Goal: Task Accomplishment & Management: Manage account settings

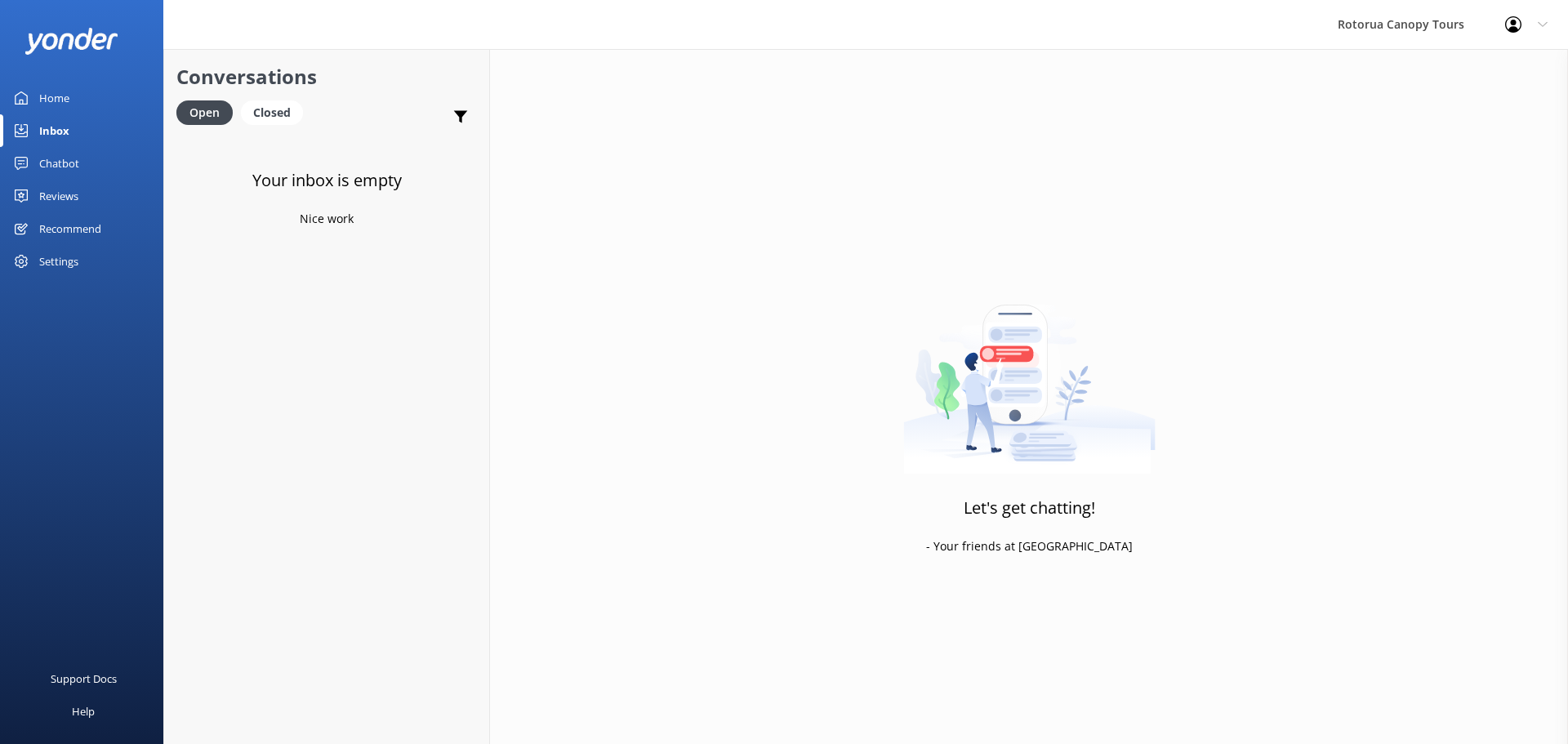
click at [61, 271] on div "Settings" at bounding box center [59, 262] width 39 height 33
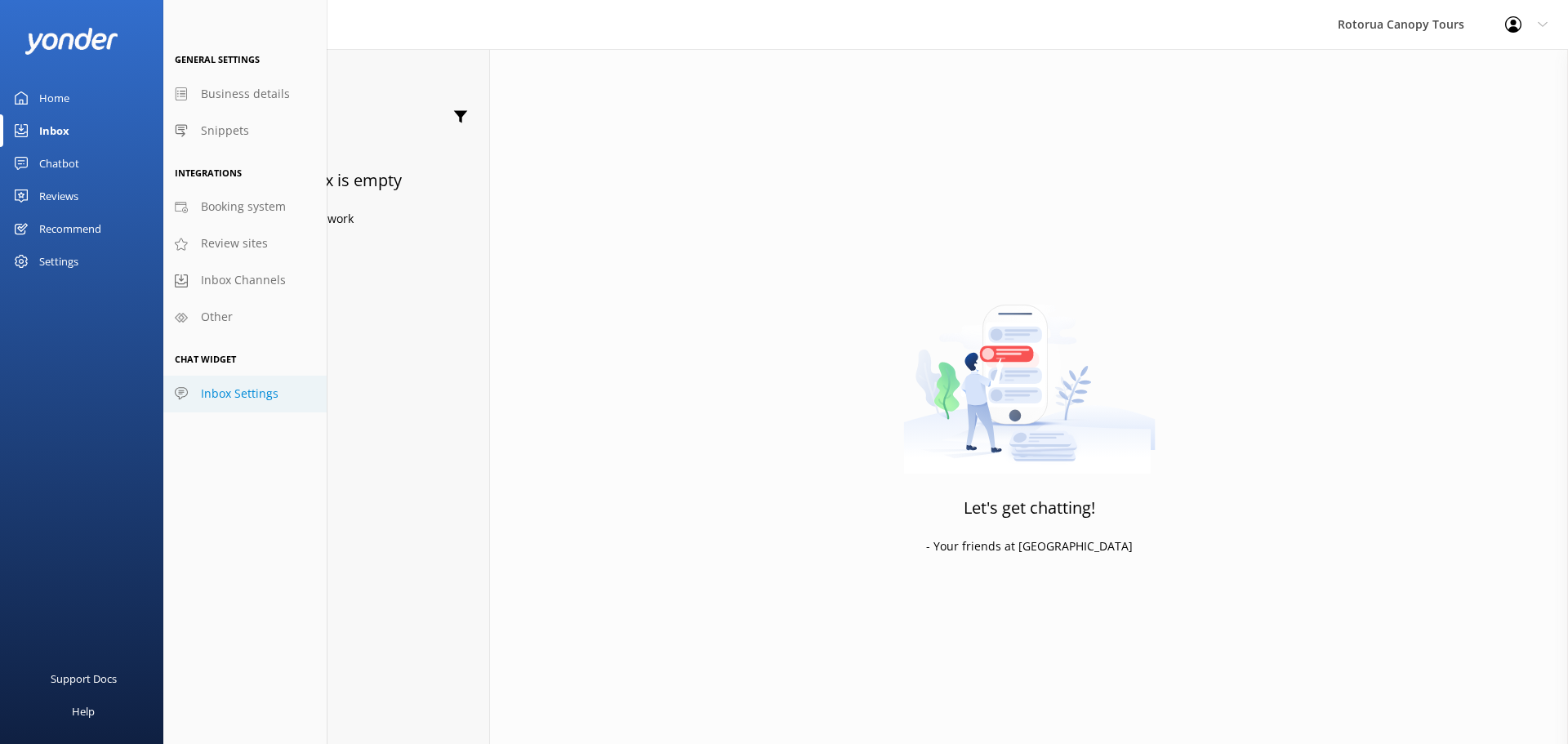
click at [222, 398] on span "Inbox Settings" at bounding box center [240, 394] width 78 height 18
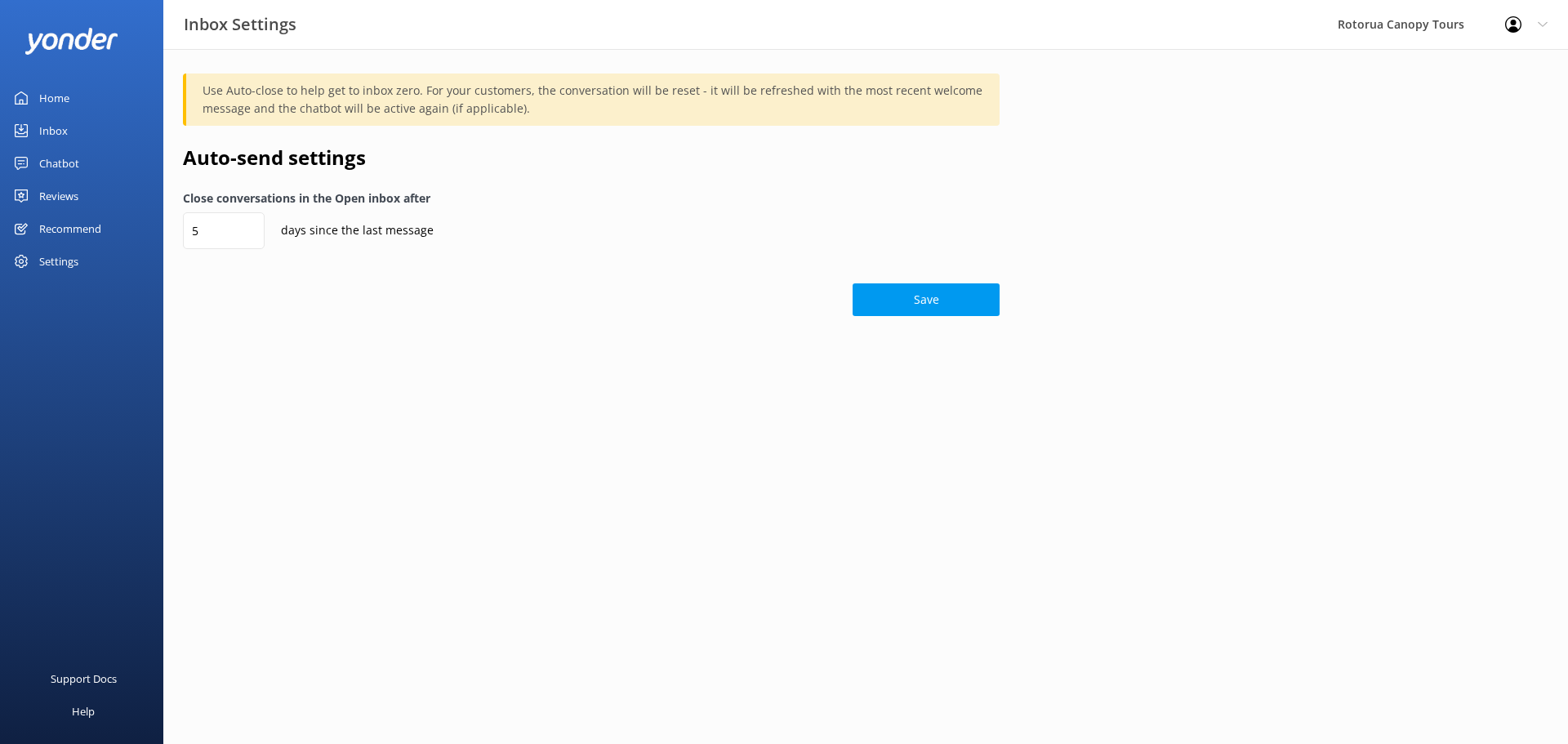
click at [55, 267] on div "Settings" at bounding box center [59, 262] width 39 height 33
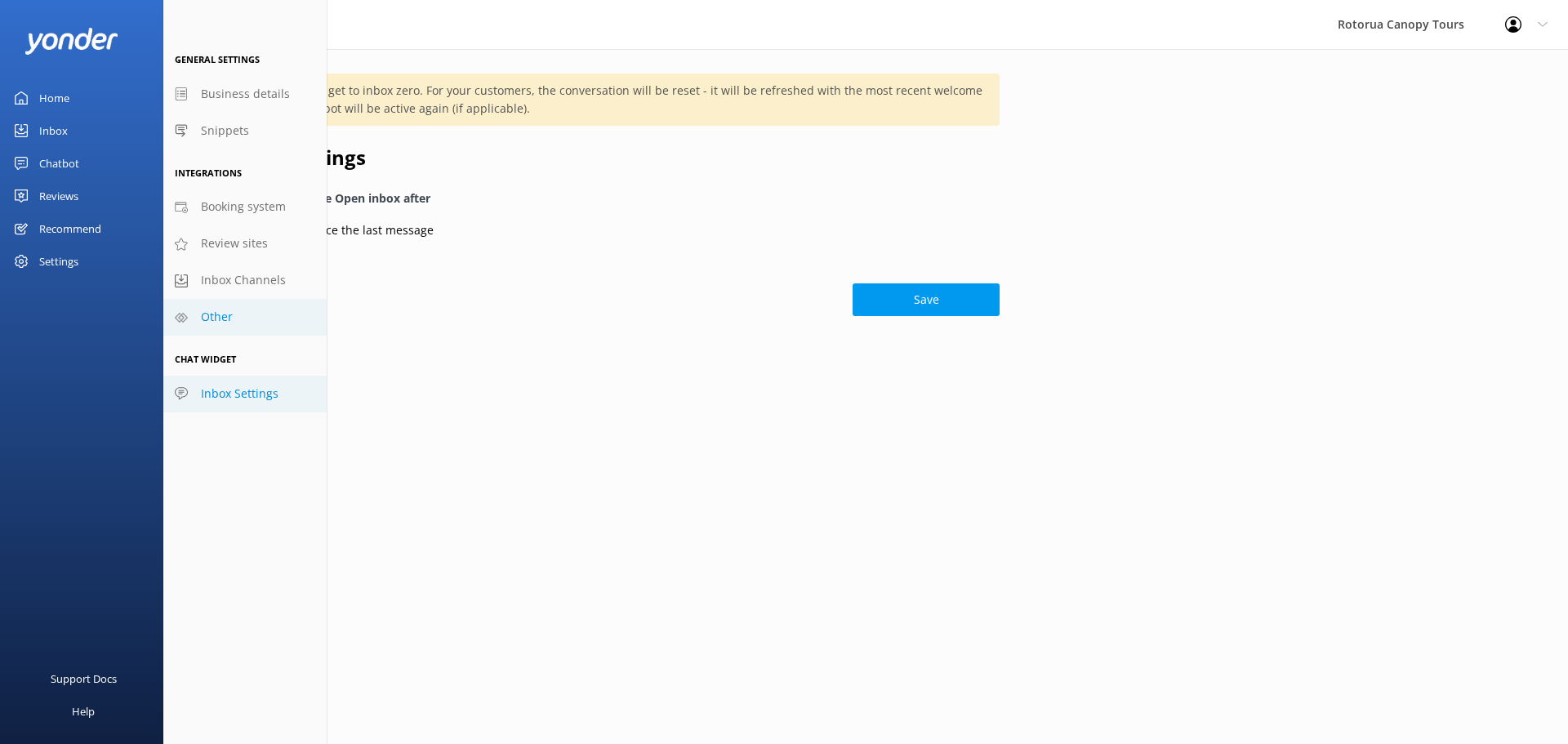
click at [223, 312] on span "Other" at bounding box center [216, 317] width 32 height 18
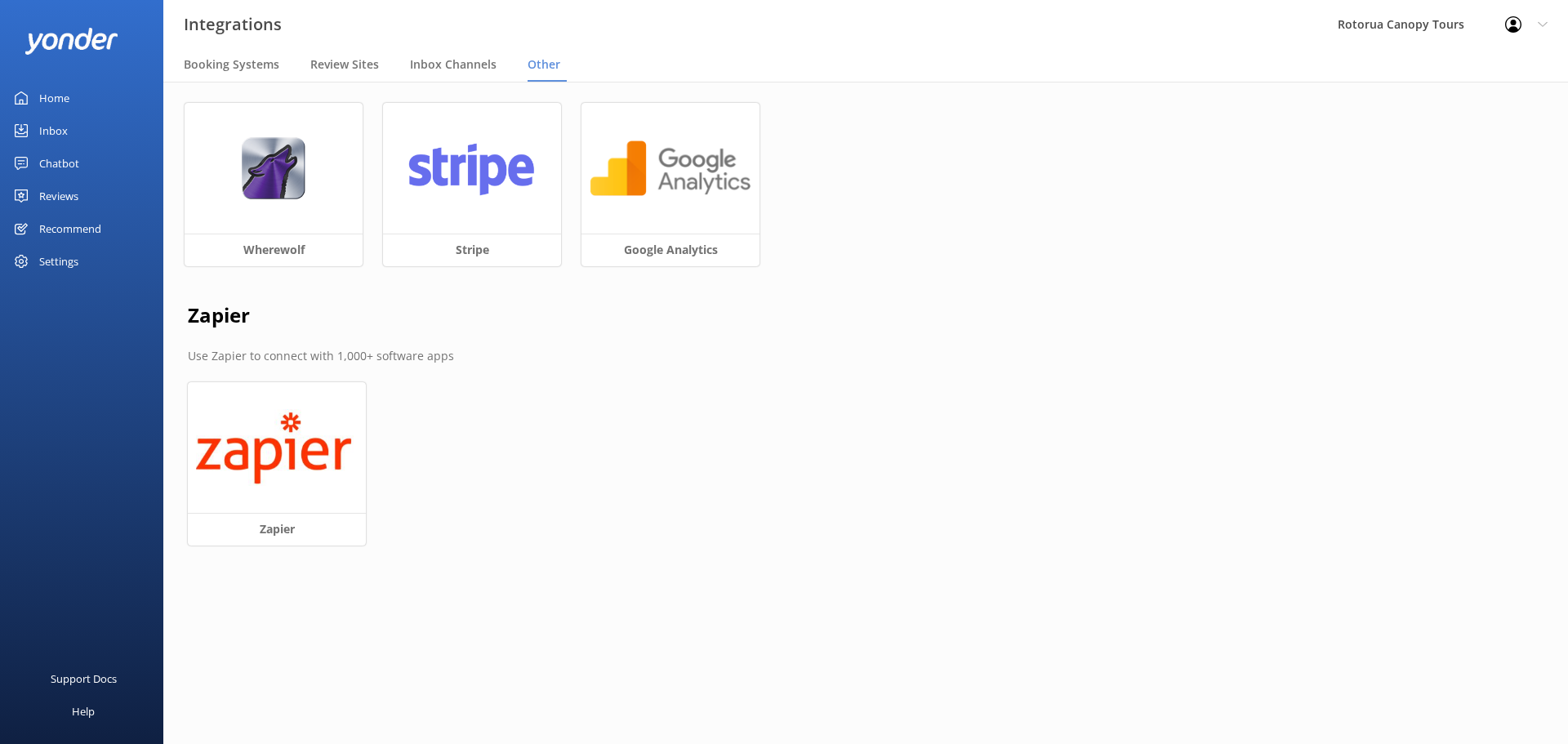
click at [74, 257] on div "Settings" at bounding box center [59, 262] width 39 height 33
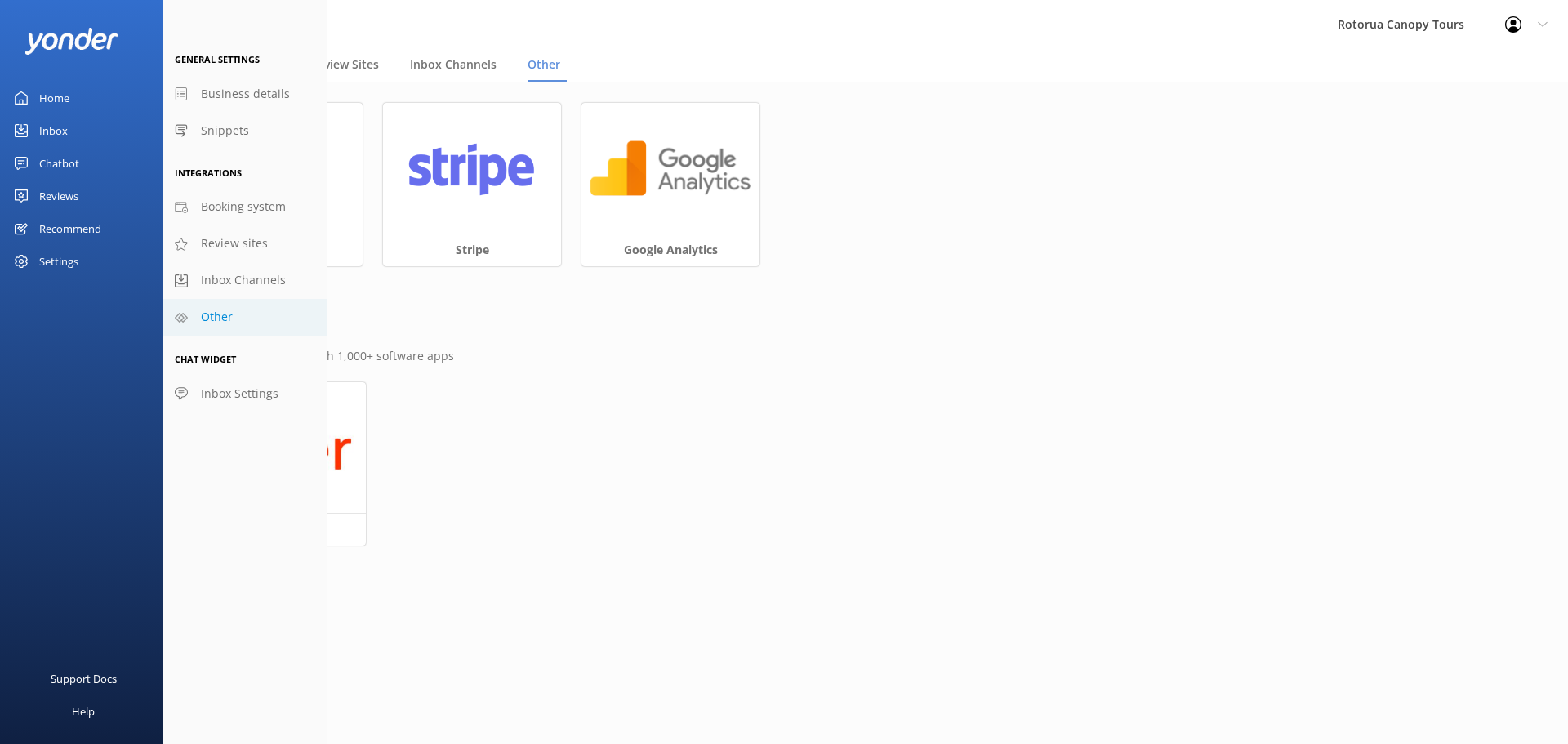
click at [1533, 24] on div "Profile Settings Logout" at bounding box center [1526, 24] width 84 height 49
click at [1504, 65] on link "Profile Settings" at bounding box center [1487, 69] width 164 height 40
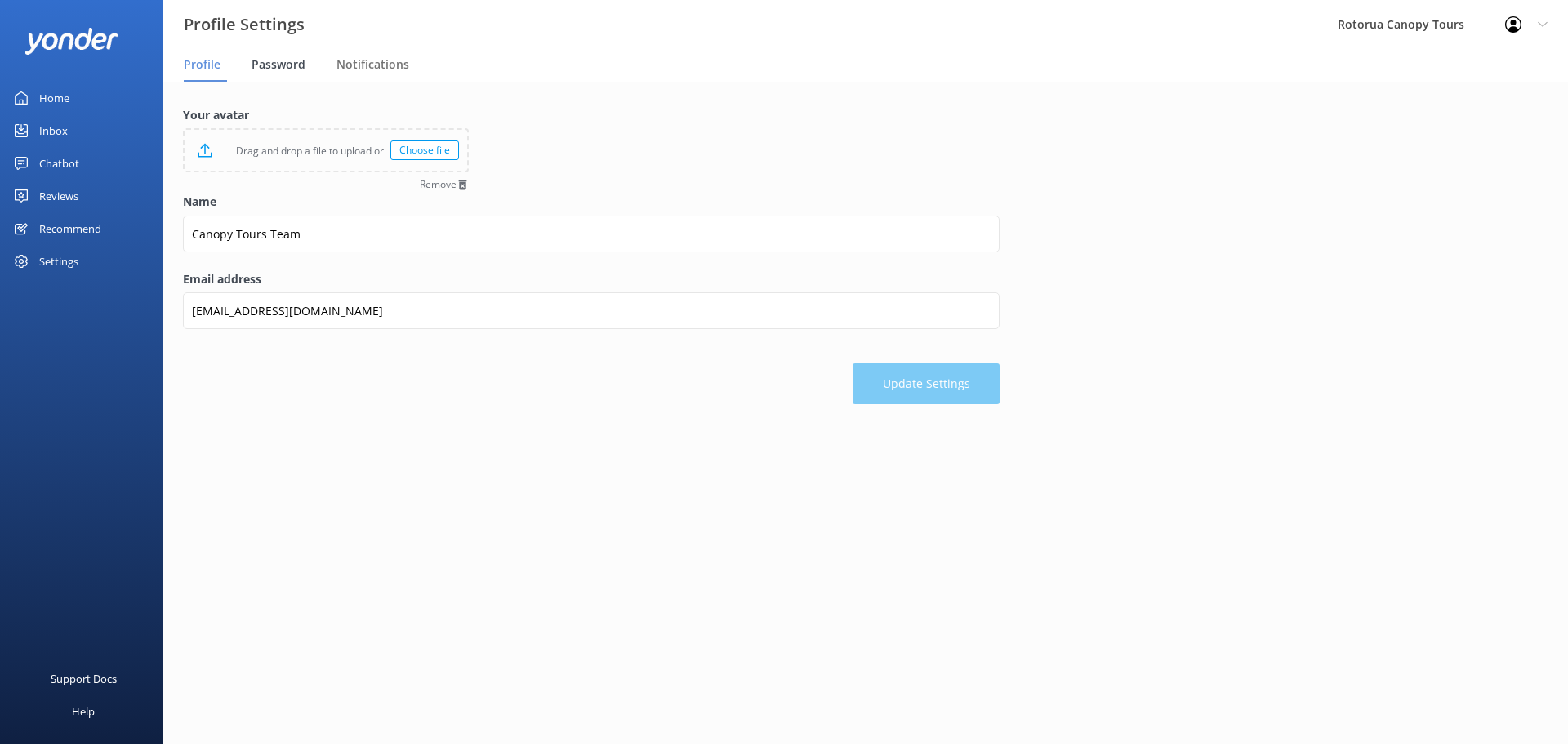
click at [284, 68] on span "Password" at bounding box center [278, 64] width 54 height 16
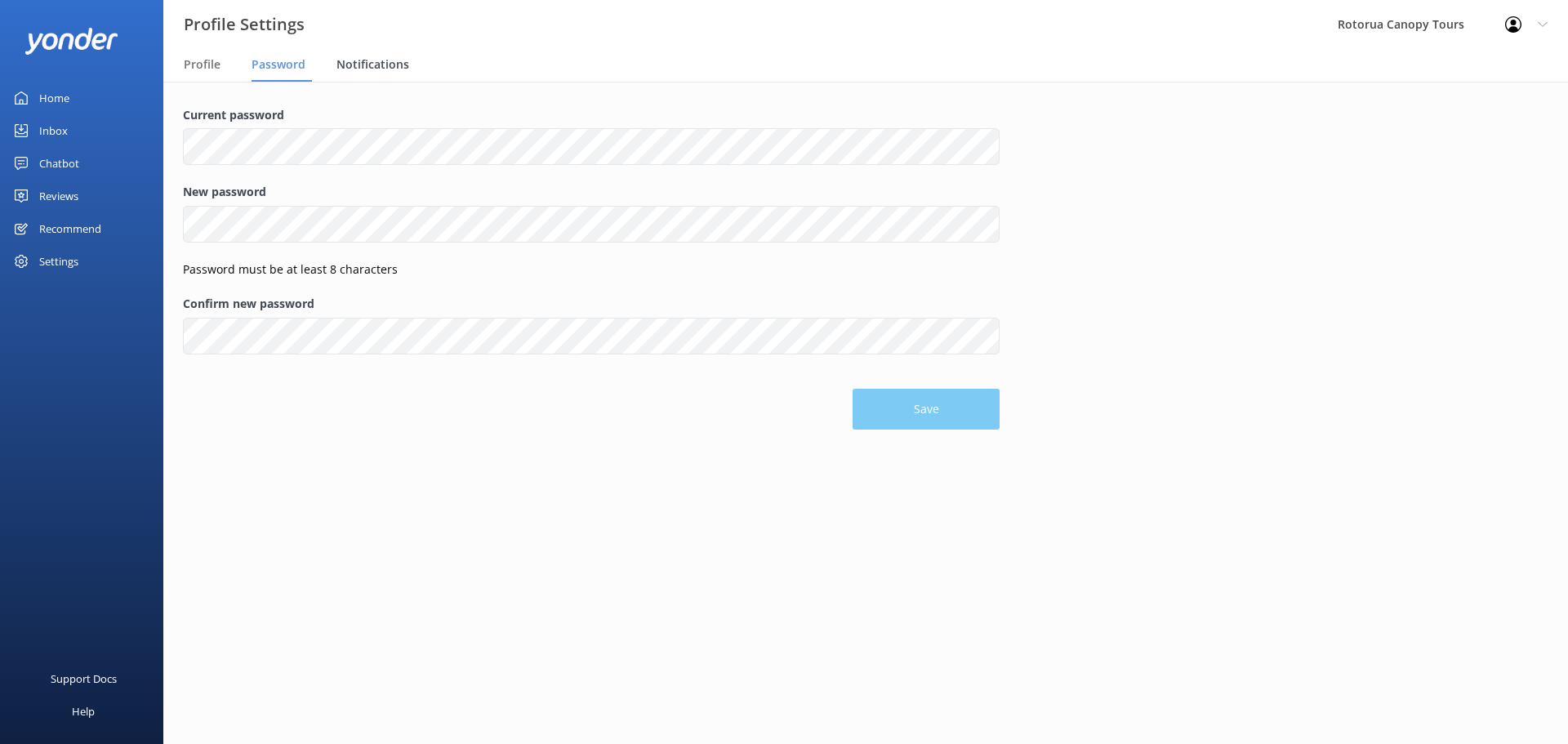
click at [358, 63] on span "Notifications" at bounding box center [373, 64] width 73 height 16
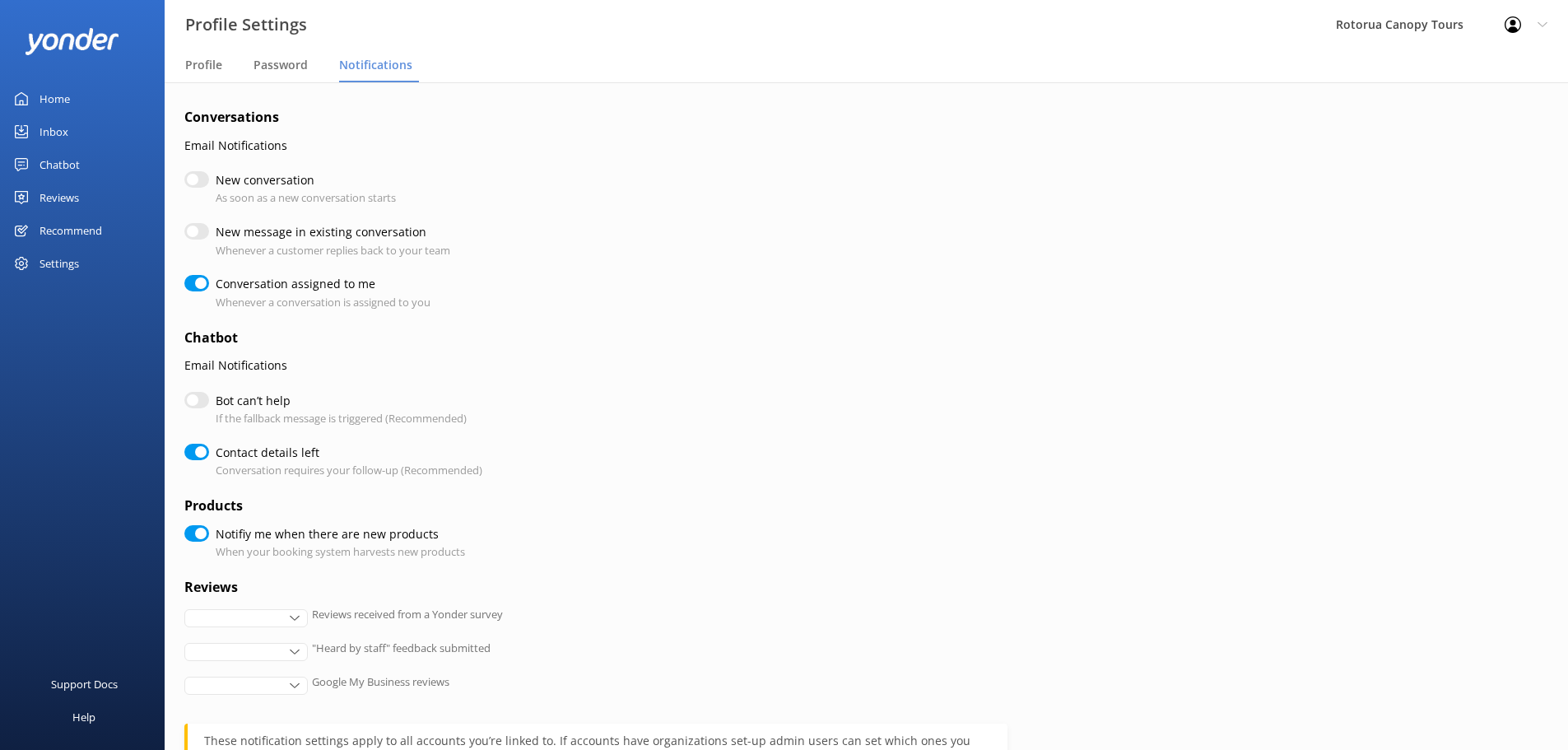
checkbox input "true"
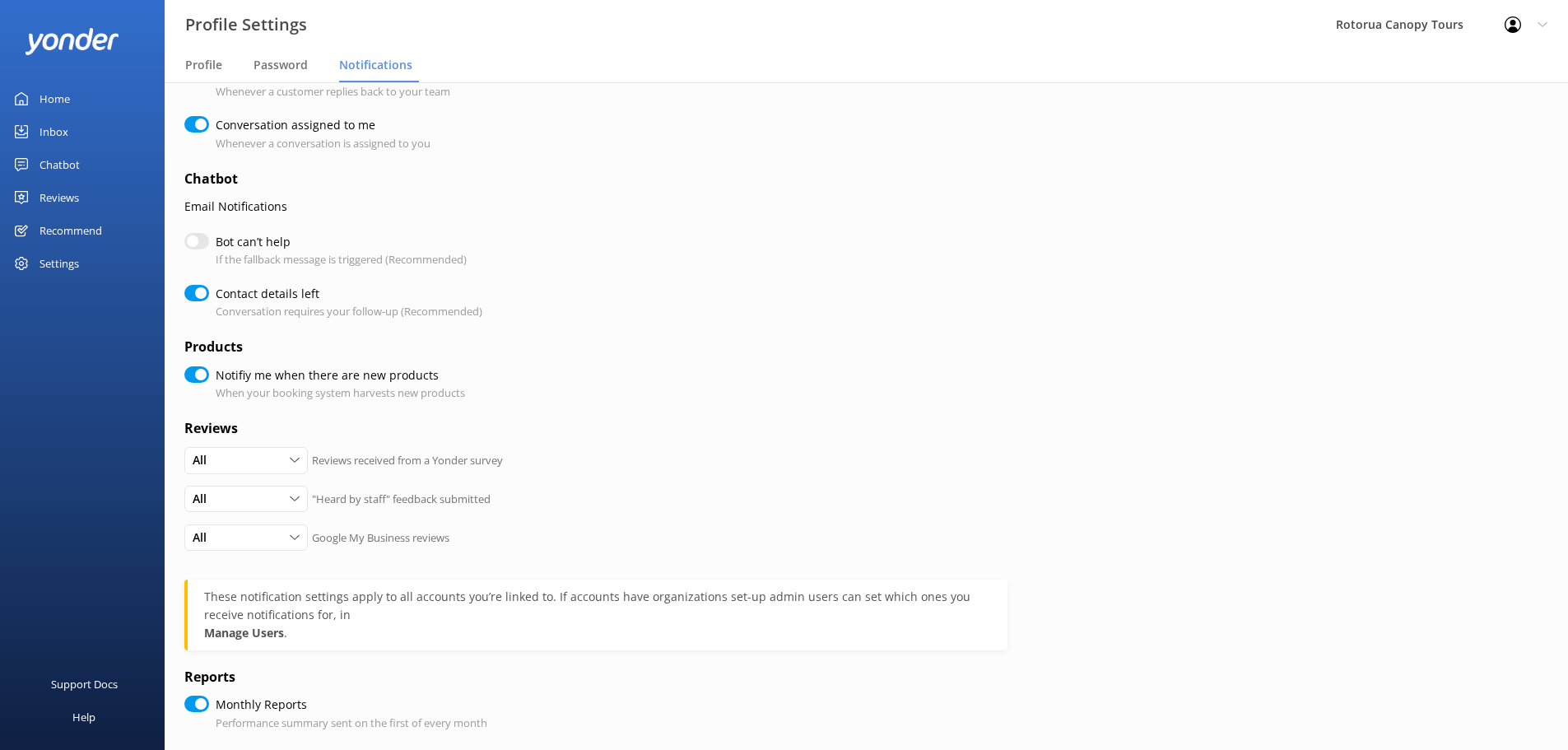
scroll to position [247, 0]
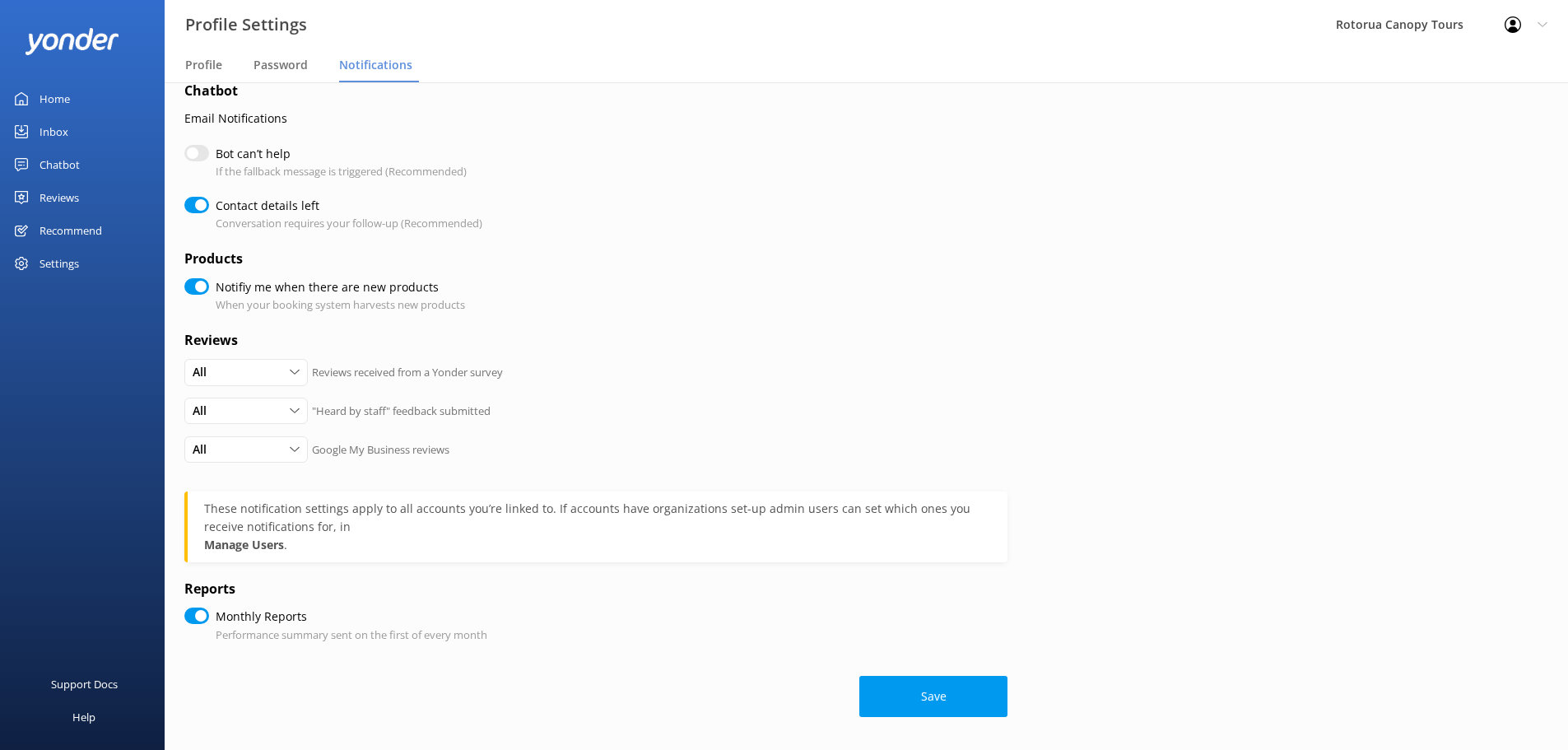
click at [68, 93] on div "Home" at bounding box center [54, 99] width 30 height 33
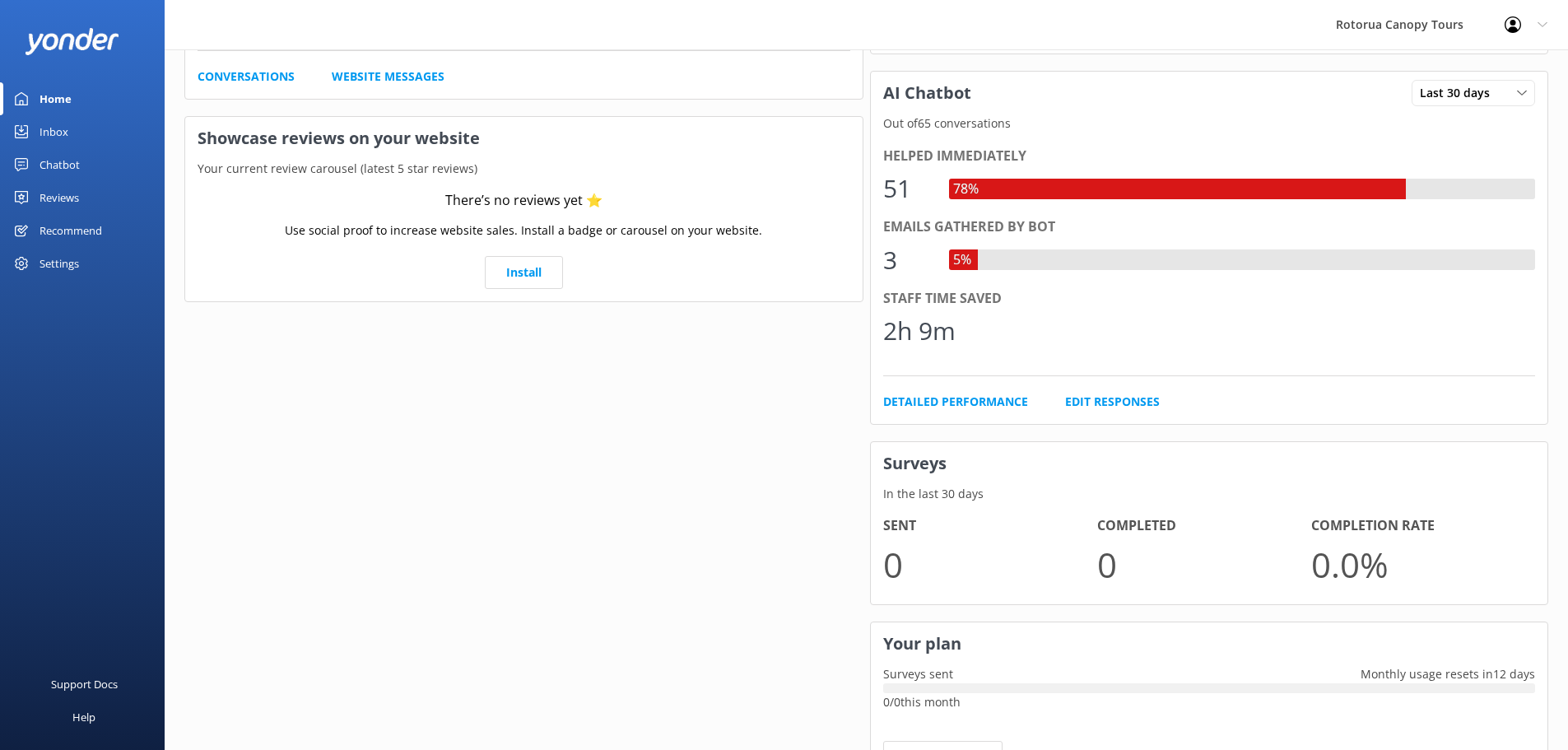
click at [72, 134] on link "Inbox" at bounding box center [82, 132] width 165 height 33
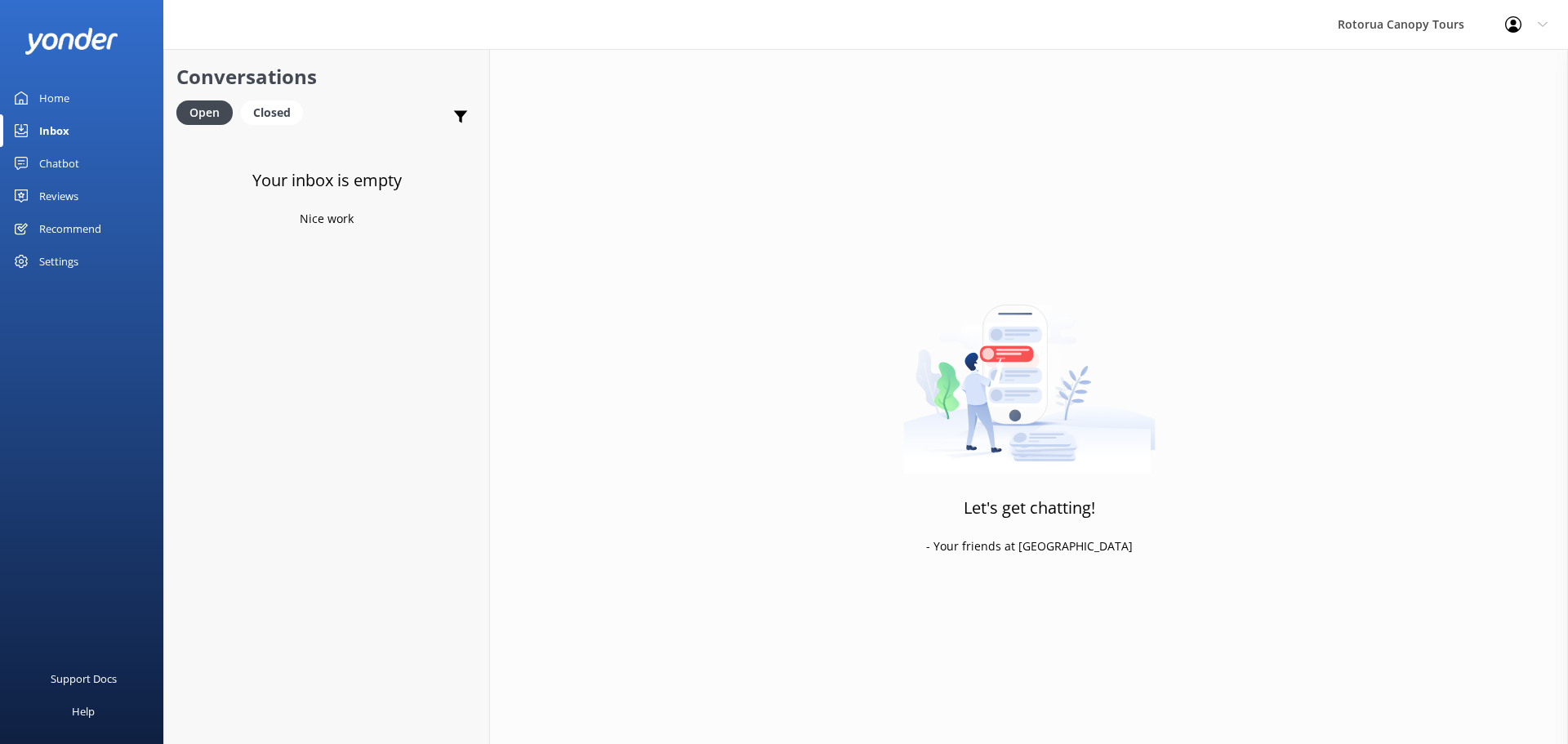
click at [73, 158] on div "Chatbot" at bounding box center [60, 164] width 40 height 33
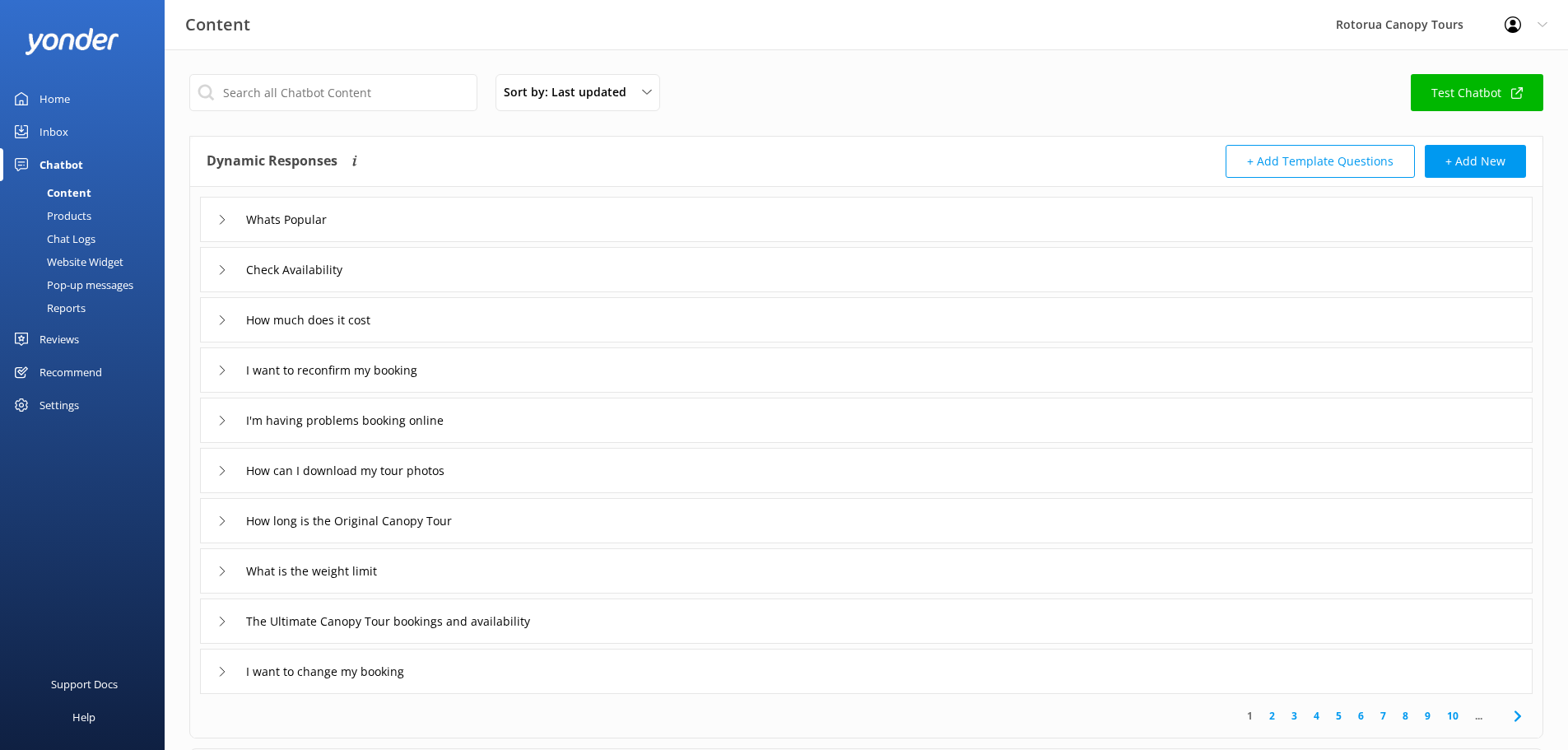
click at [1483, 92] on link "Test Chatbot" at bounding box center [1477, 92] width 133 height 37
click at [90, 285] on div "Pop-up messages" at bounding box center [71, 285] width 123 height 23
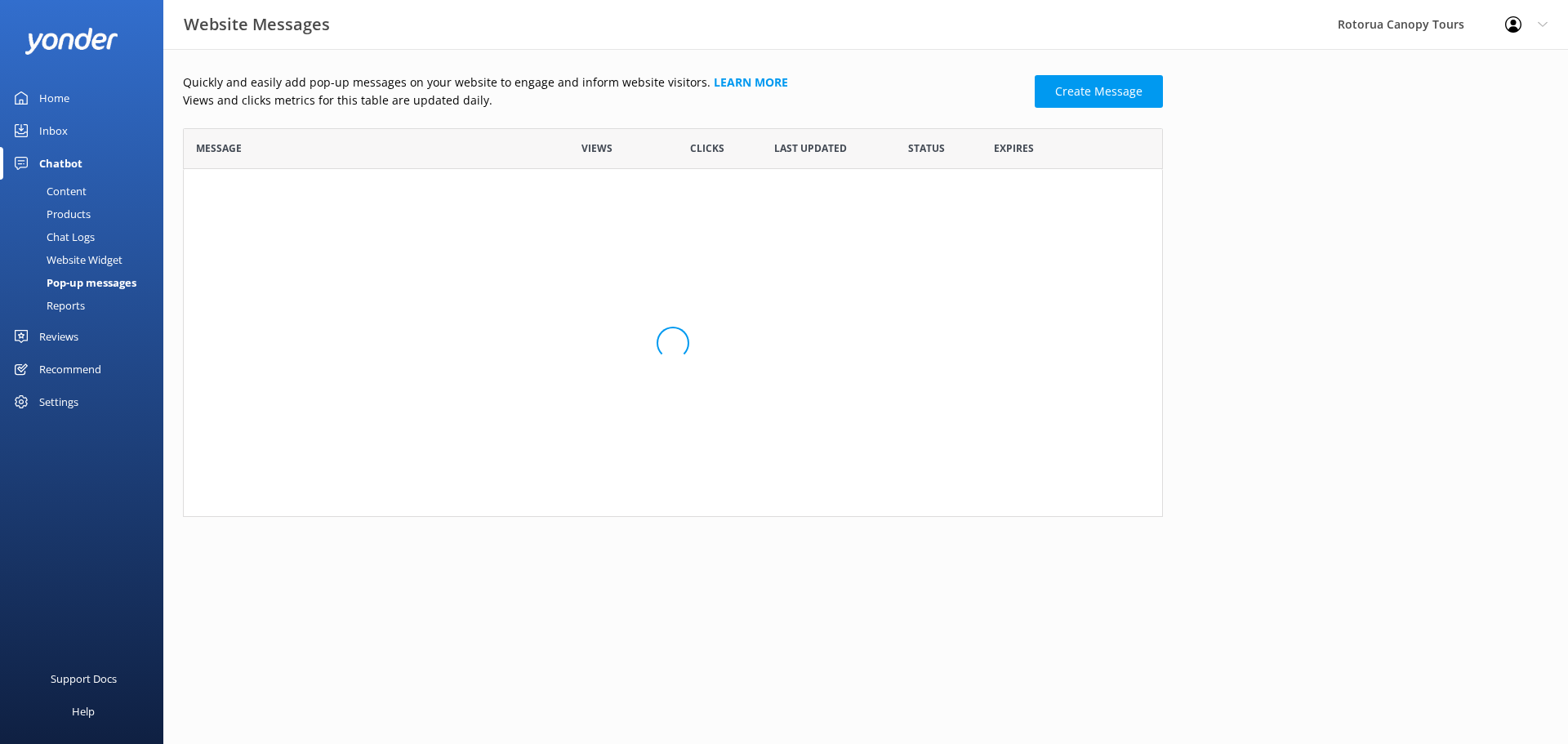
scroll to position [99, 968]
click at [267, 194] on link "Hi, can I help?" at bounding box center [363, 195] width 334 height 18
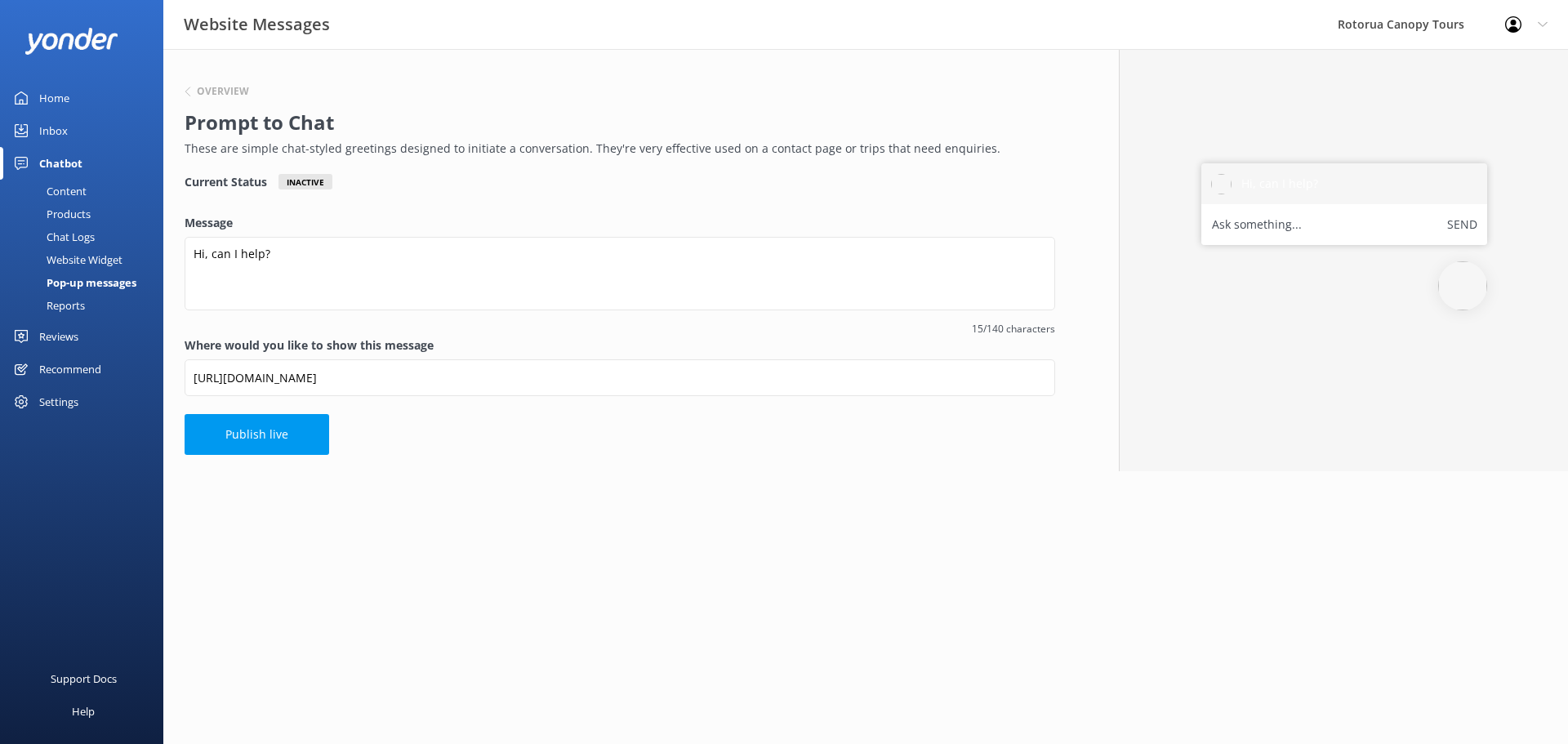
click at [91, 263] on div "Website Widget" at bounding box center [65, 260] width 113 height 23
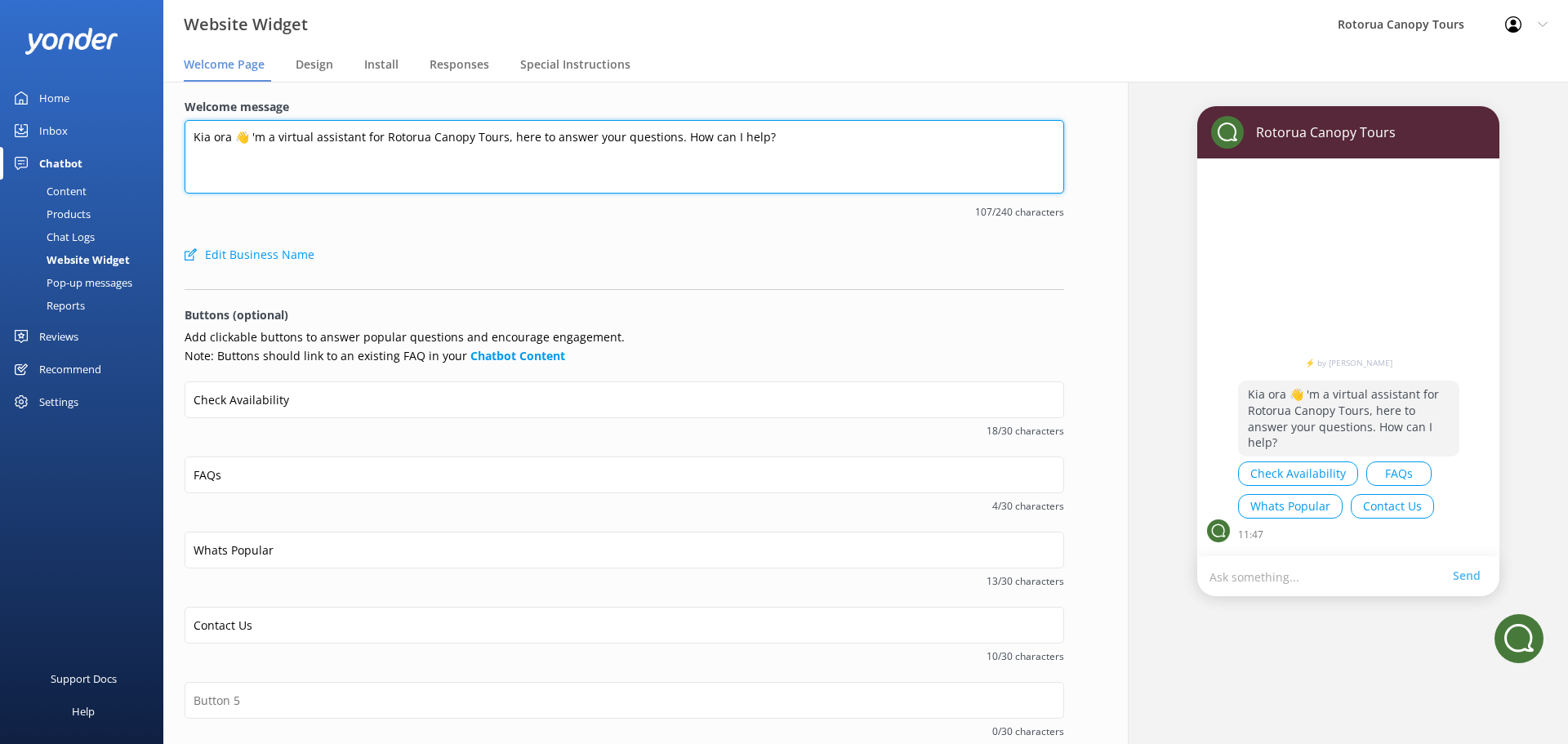
click at [249, 138] on textarea "Kia ora 👋 'm a virtual assistant for Rotorua Canopy Tours, here to answer your …" at bounding box center [624, 157] width 879 height 73
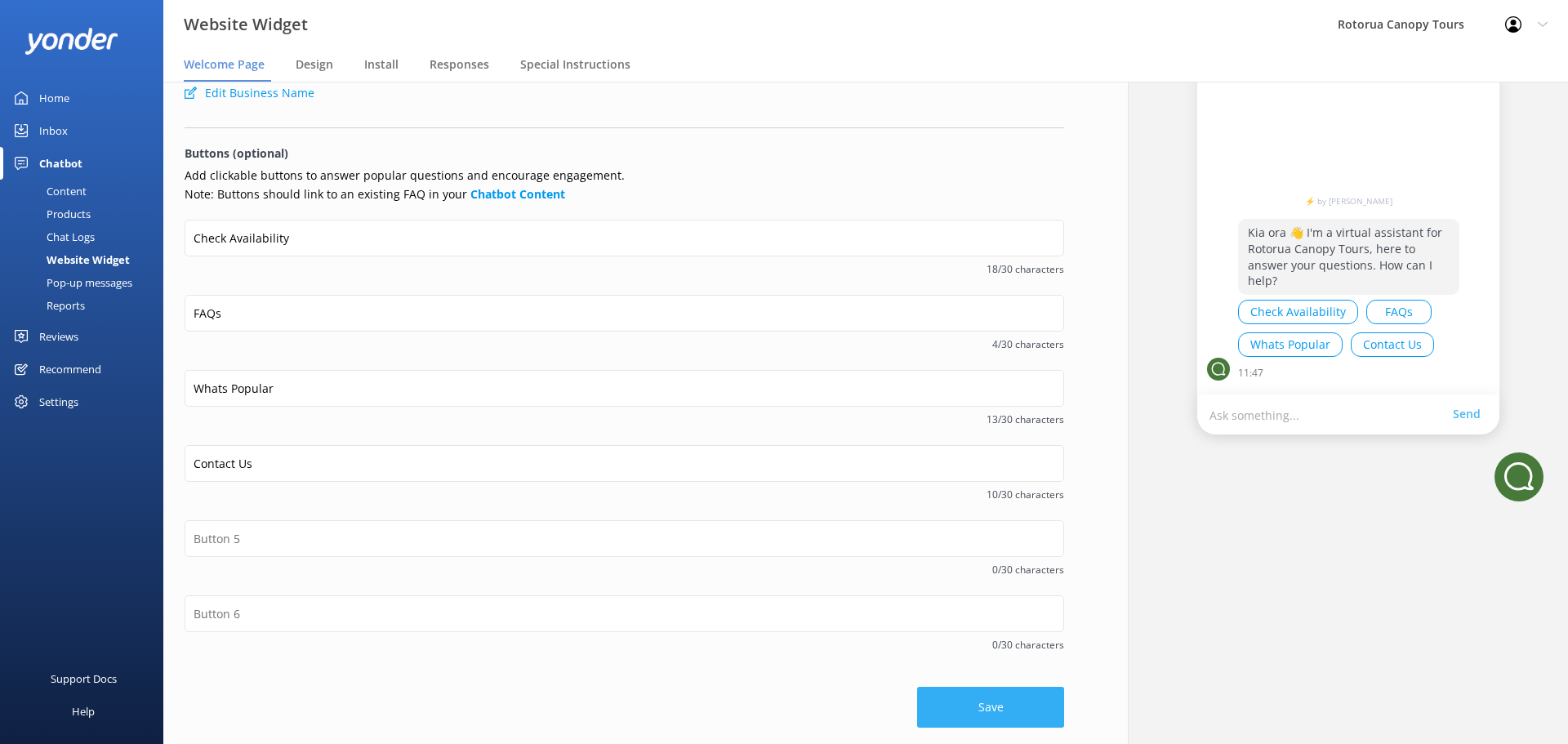
type textarea "Kia ora 👋 I'm a virtual assistant for Rotorua Canopy Tours, here to answer your…"
click at [987, 695] on button "Save" at bounding box center [990, 707] width 147 height 40
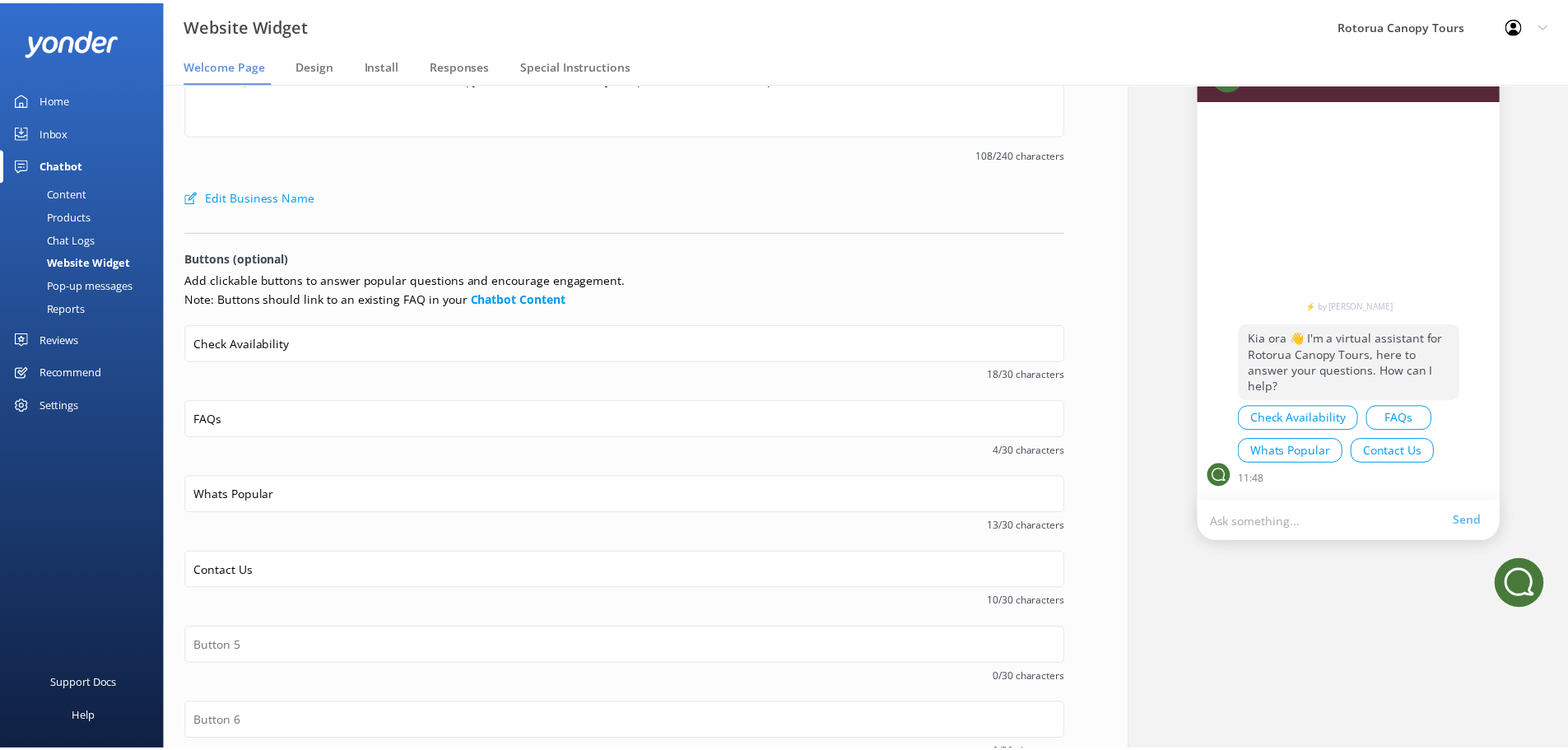
scroll to position [0, 0]
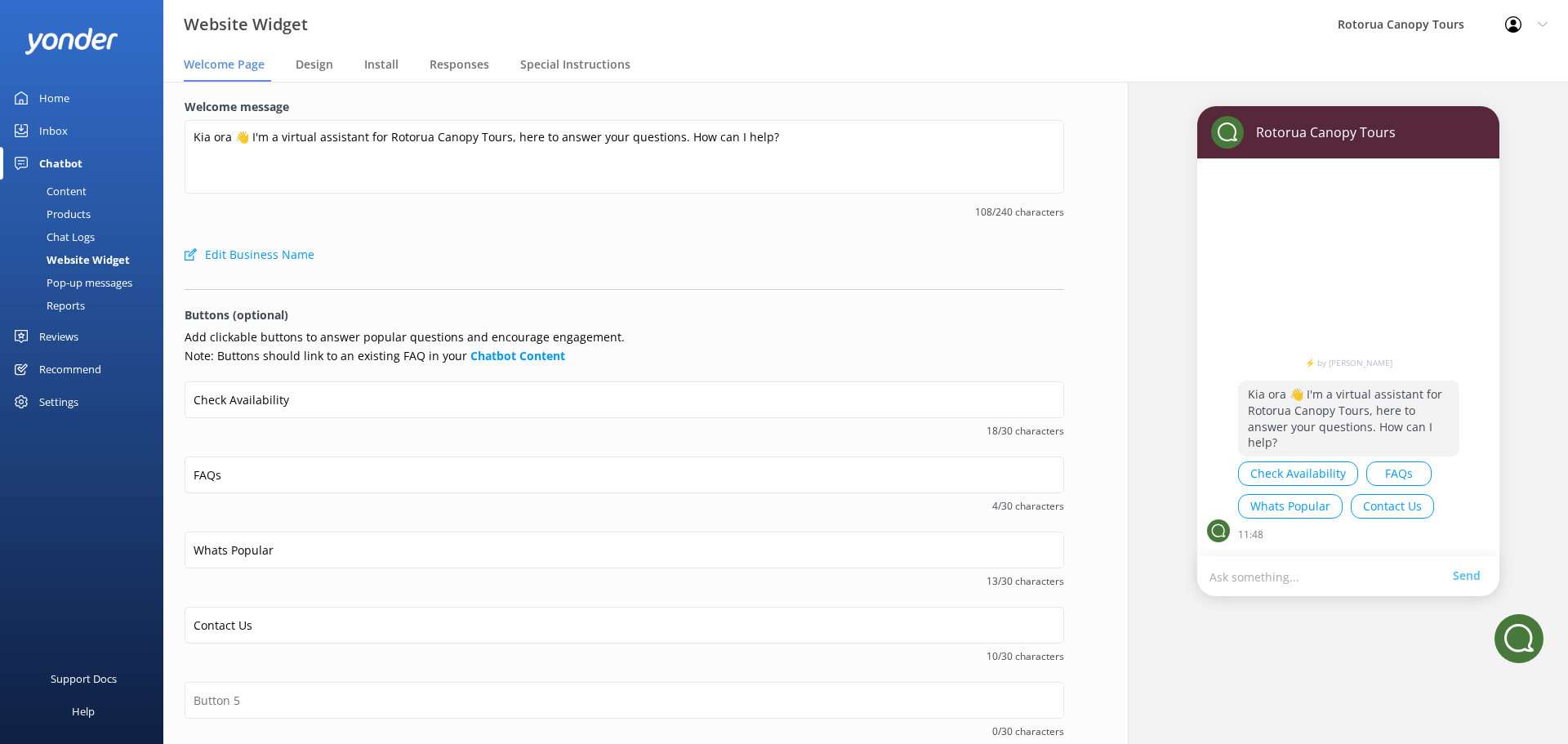
click at [723, 239] on div "Edit Business Name" at bounding box center [624, 255] width 879 height 33
click at [69, 91] on link "Home" at bounding box center [82, 98] width 164 height 33
